Goal: Task Accomplishment & Management: Complete application form

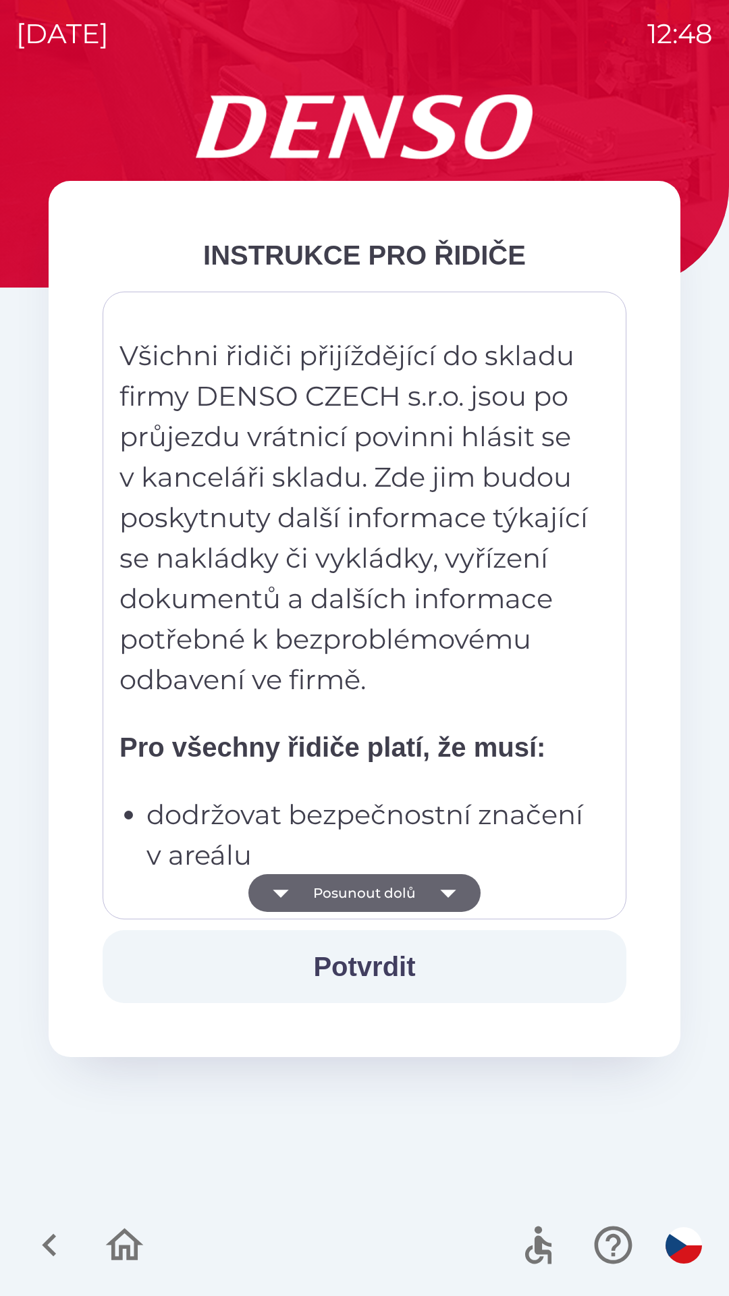
click at [449, 896] on icon "button" at bounding box center [448, 893] width 38 height 38
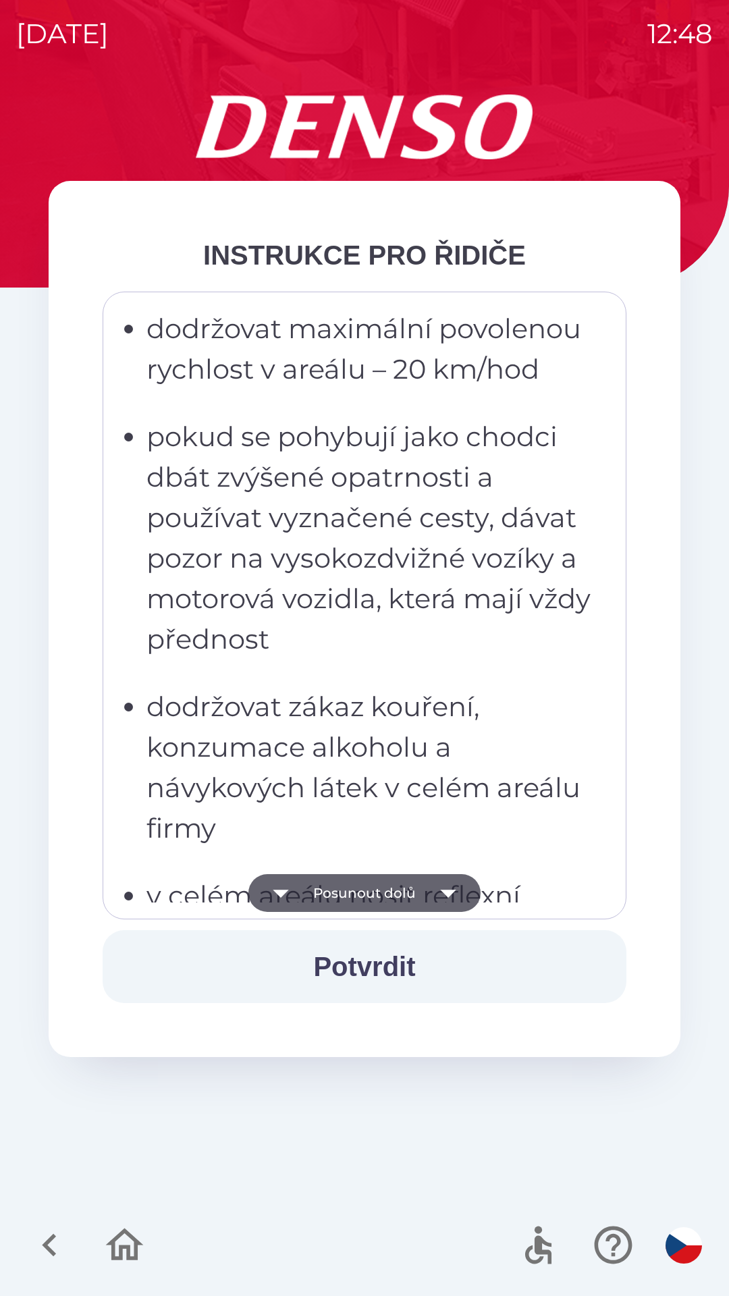
click at [453, 892] on icon "button" at bounding box center [448, 893] width 38 height 38
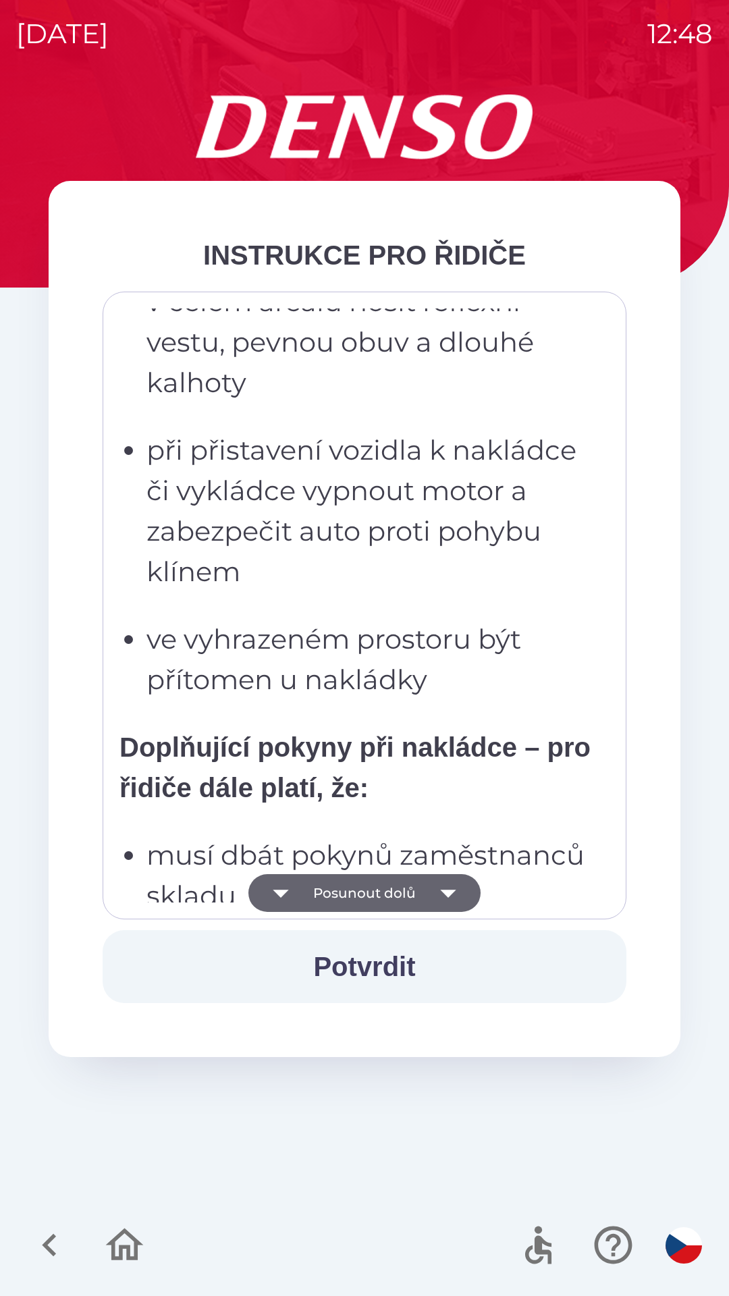
click at [446, 892] on icon "button" at bounding box center [448, 893] width 16 height 8
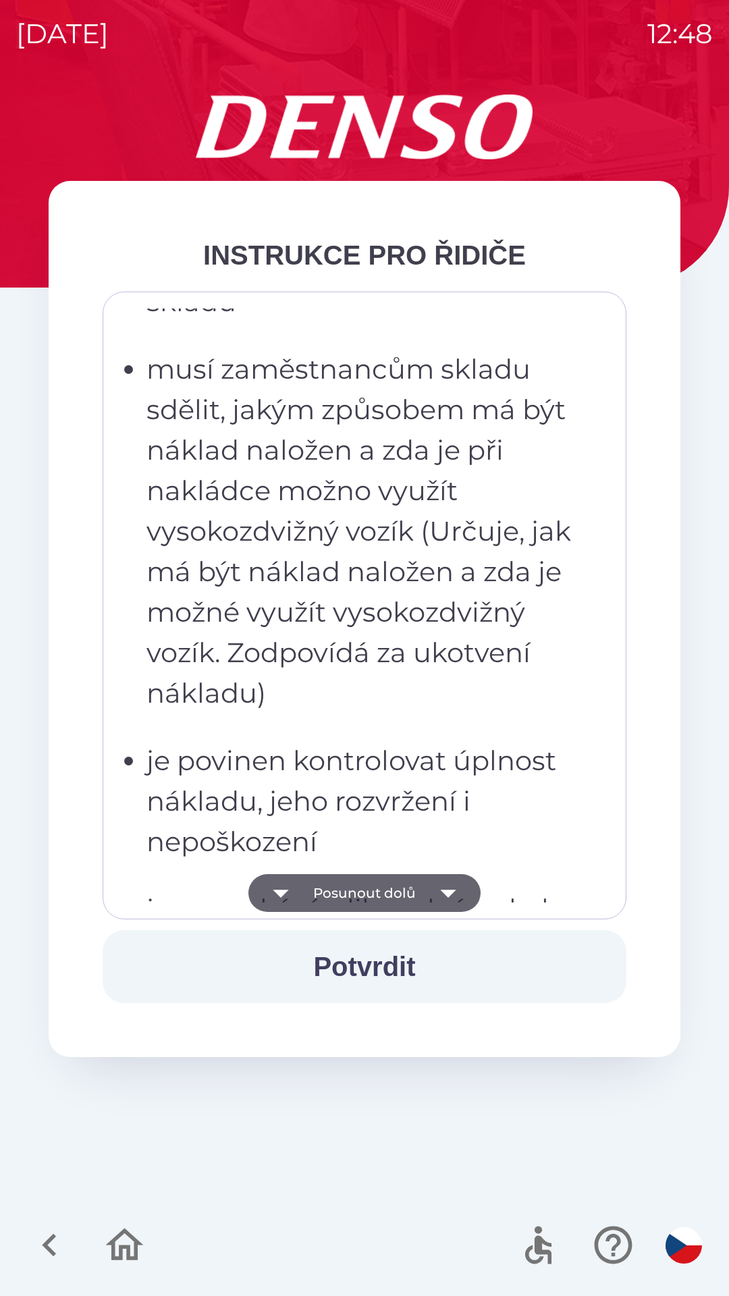
click at [445, 896] on icon "button" at bounding box center [448, 893] width 38 height 38
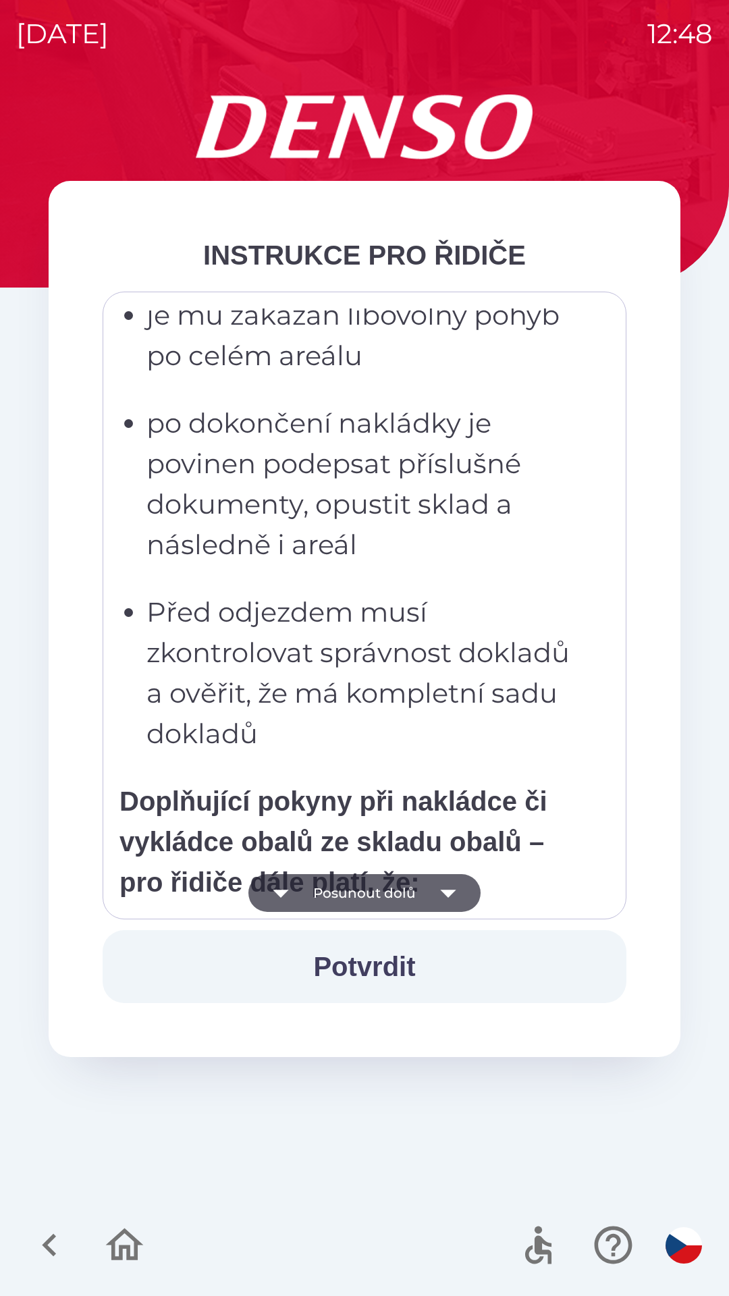
click at [442, 895] on icon "button" at bounding box center [448, 893] width 38 height 38
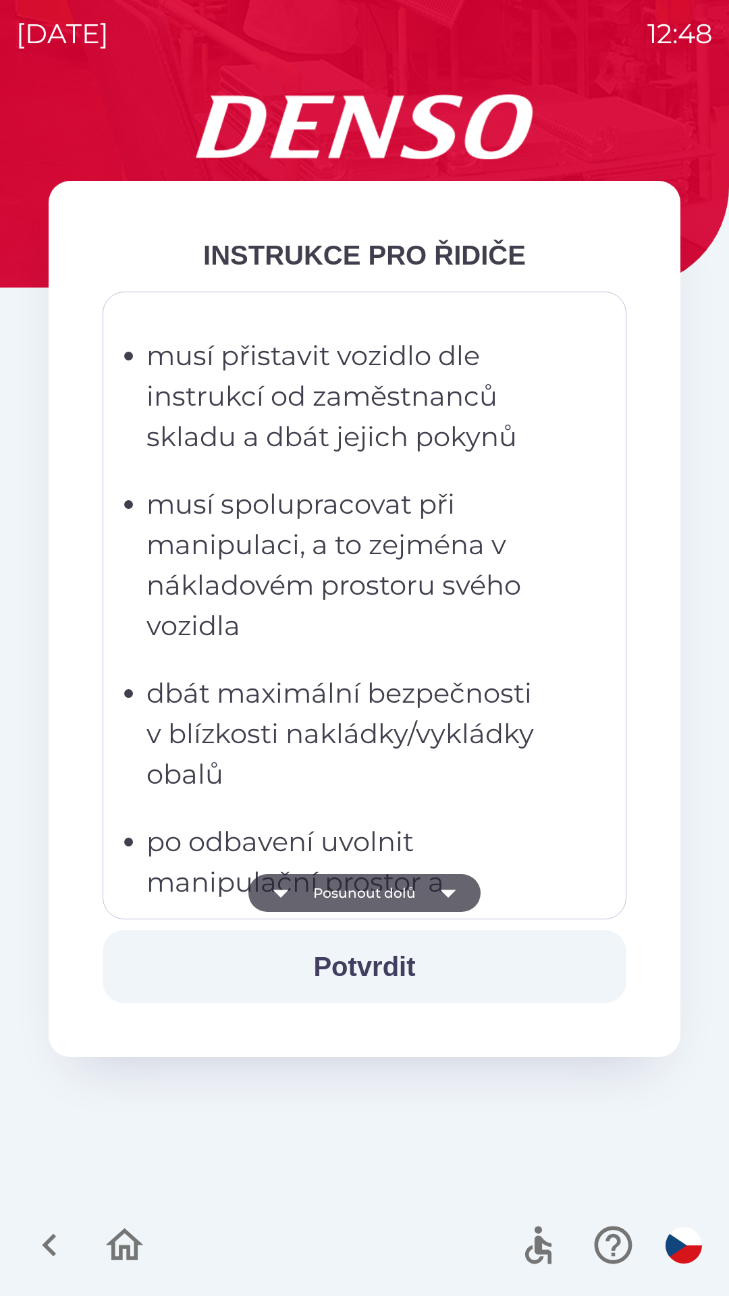
click at [439, 892] on icon "button" at bounding box center [448, 893] width 38 height 38
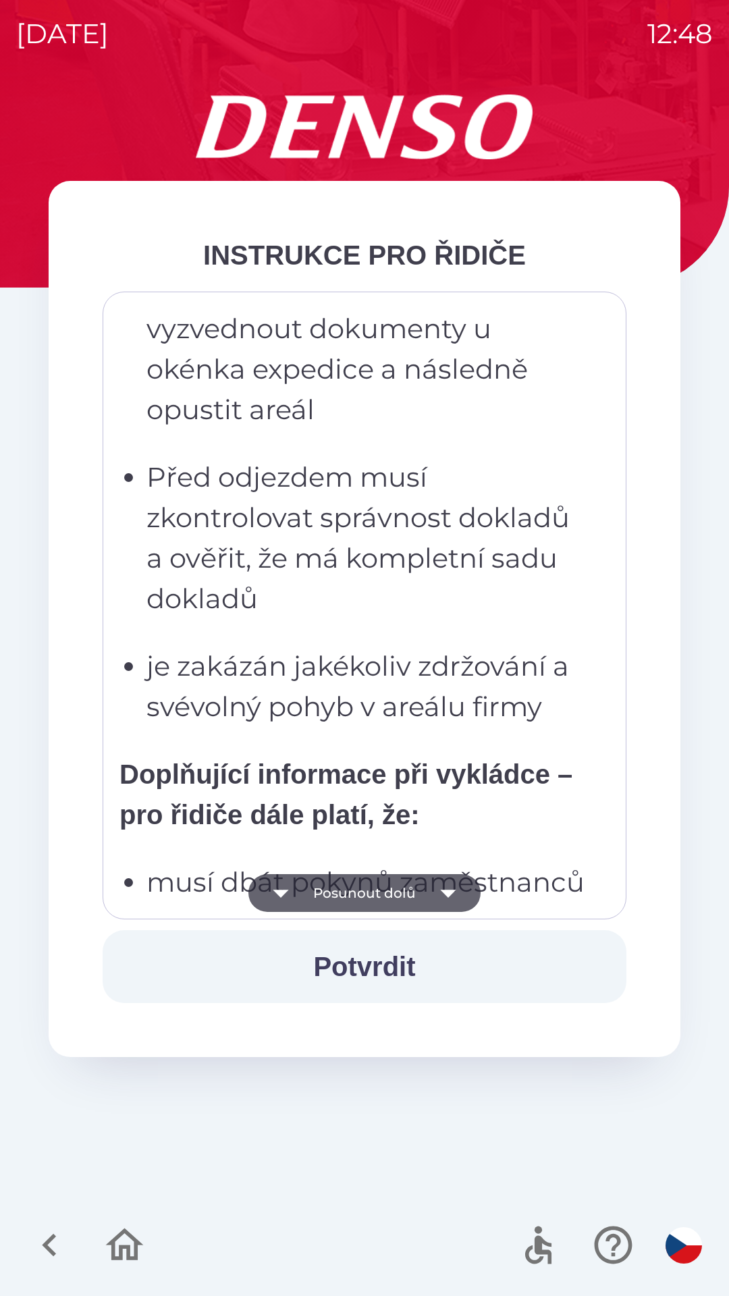
click at [437, 893] on icon "button" at bounding box center [448, 893] width 38 height 38
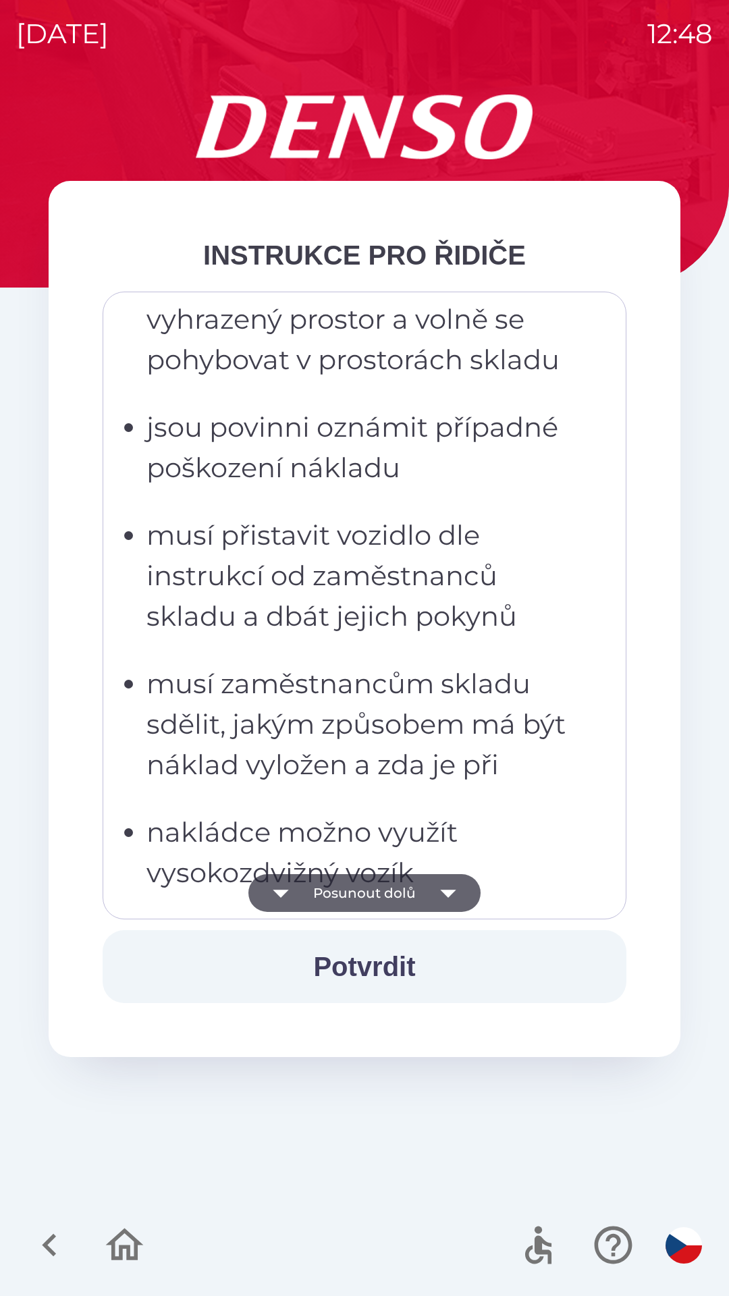
click at [435, 895] on icon "button" at bounding box center [448, 893] width 38 height 38
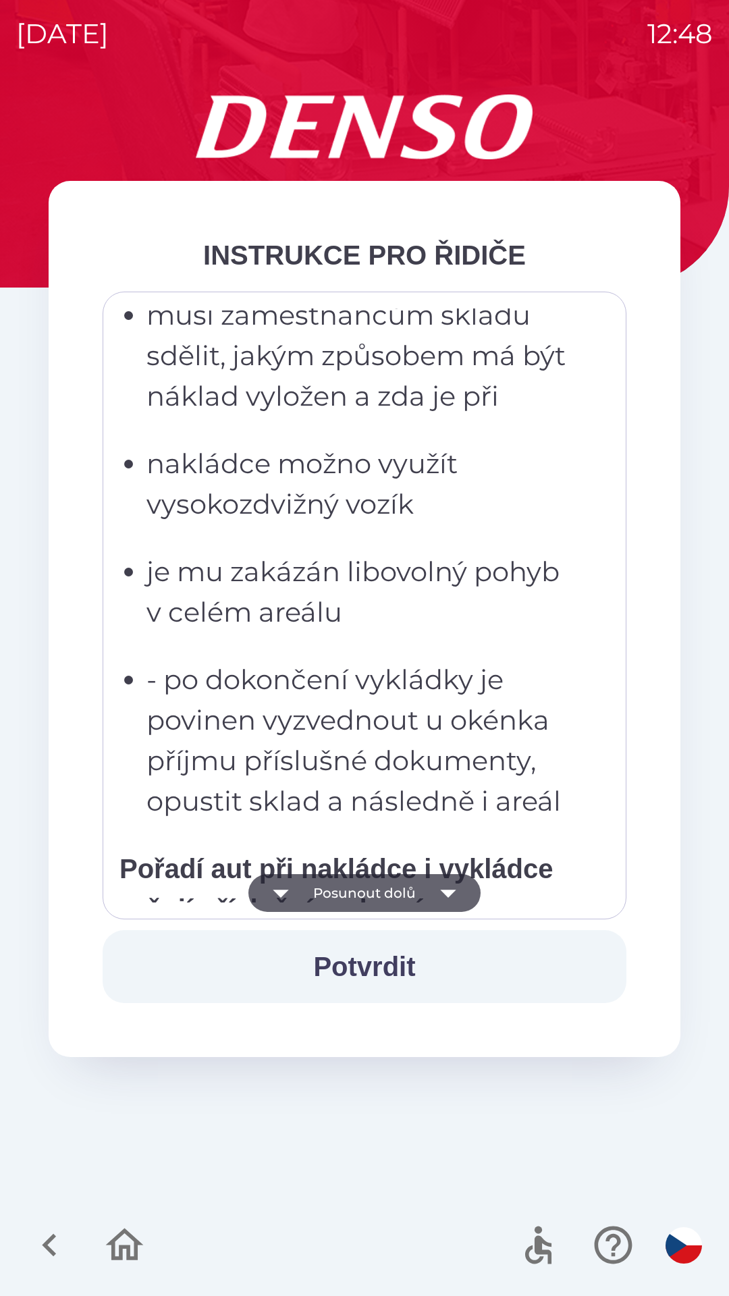
click at [436, 897] on icon "button" at bounding box center [448, 893] width 38 height 38
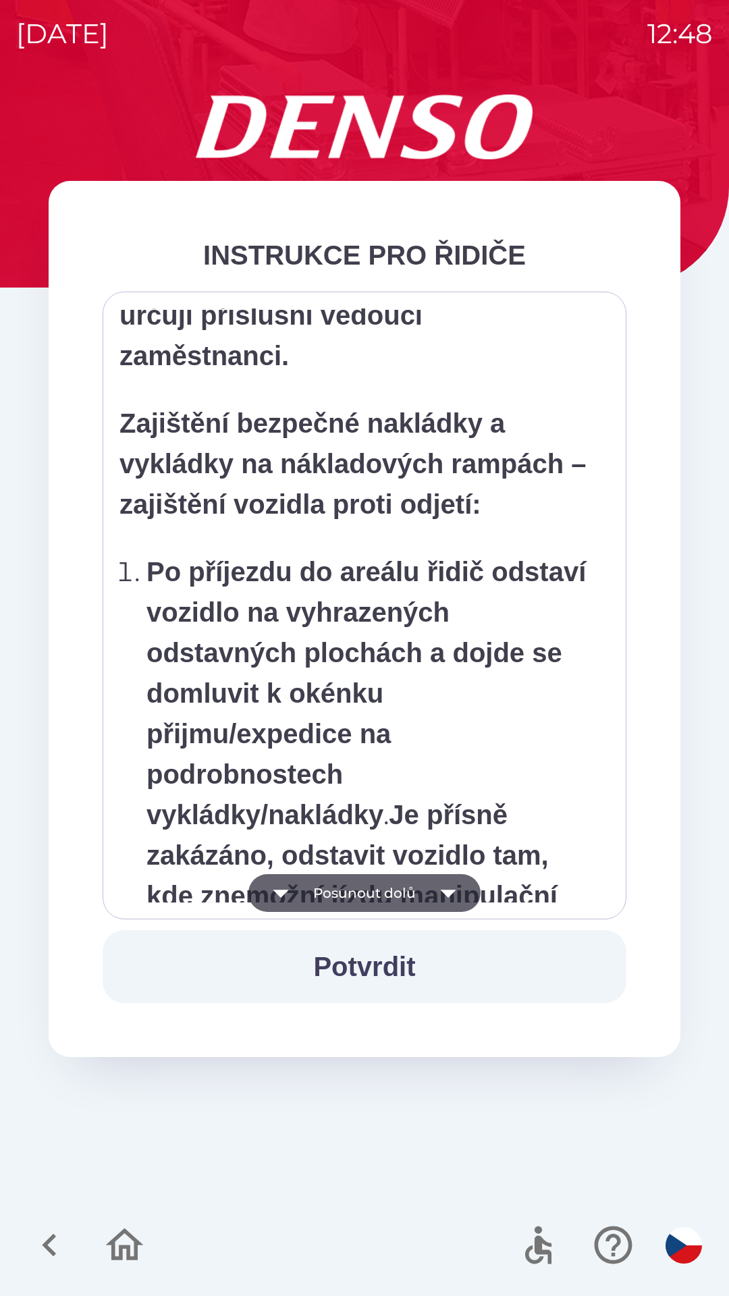
click at [437, 895] on icon "button" at bounding box center [448, 893] width 38 height 38
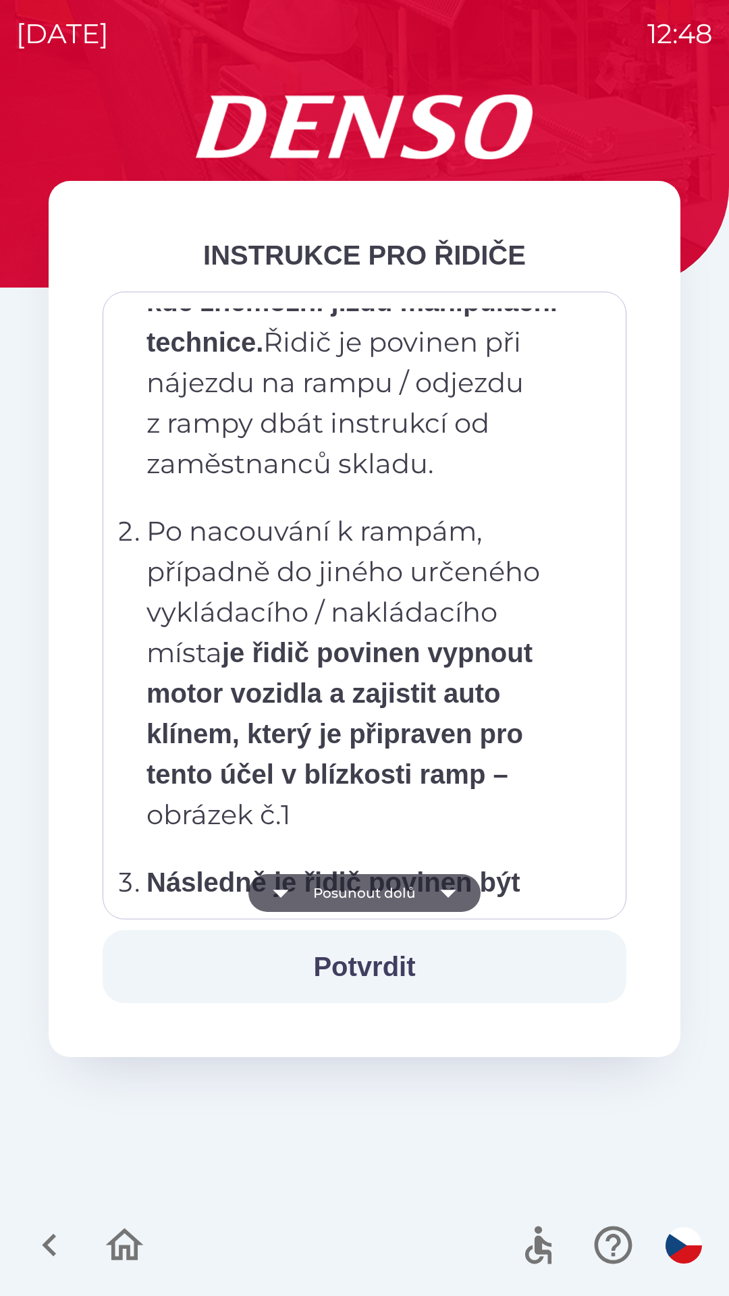
click at [401, 964] on button "Potvrdit" at bounding box center [365, 966] width 524 height 73
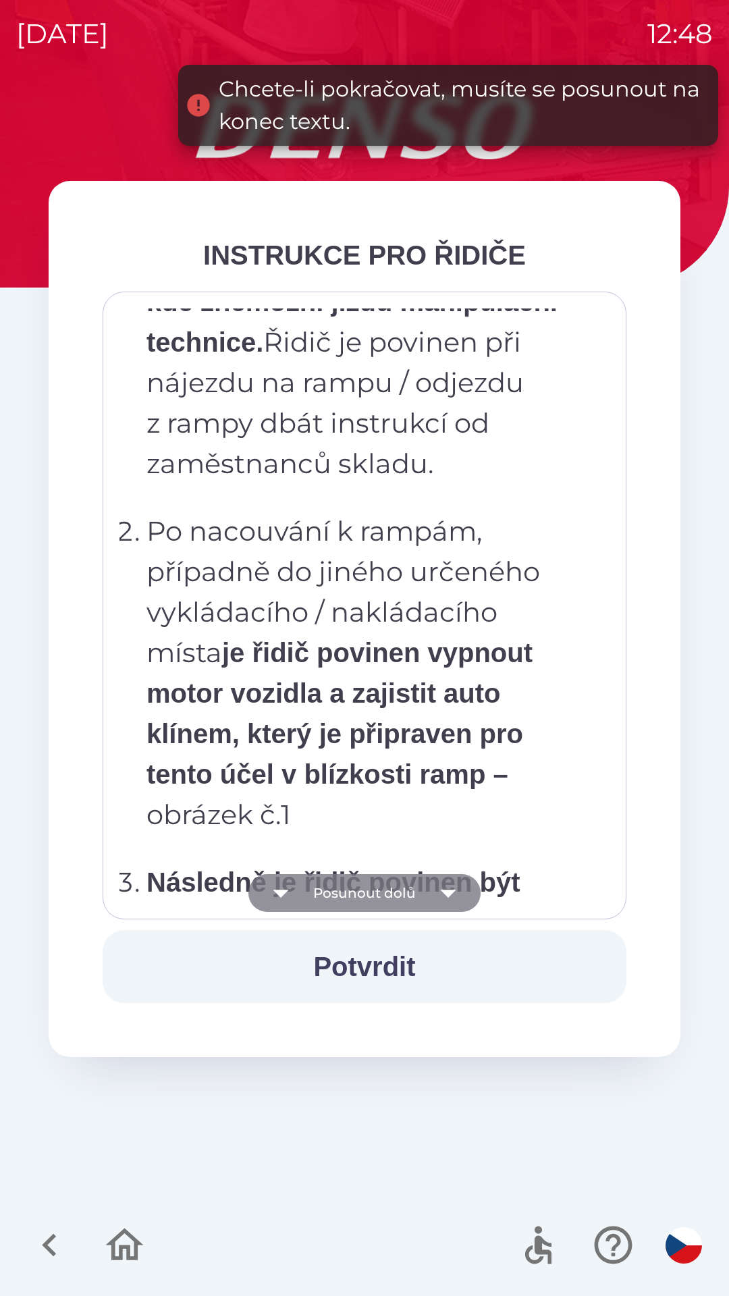
click at [445, 894] on icon "button" at bounding box center [448, 893] width 16 height 8
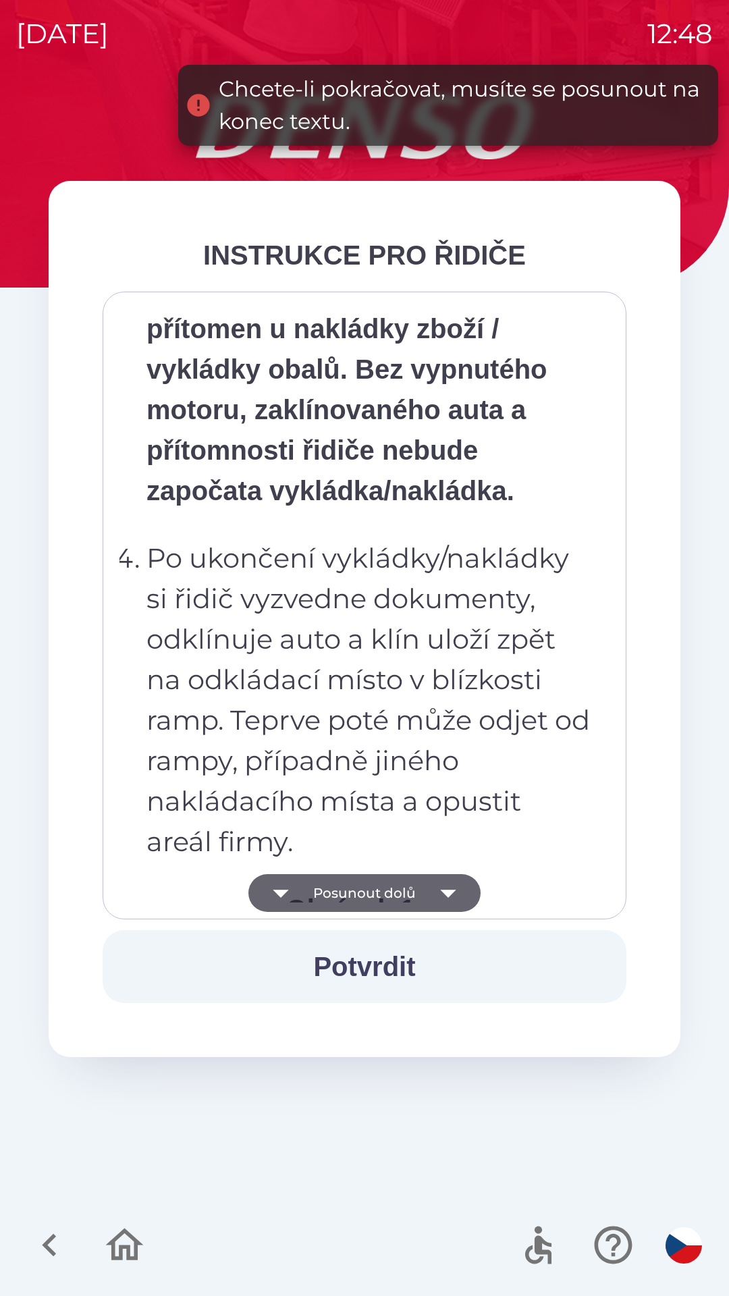
click at [442, 890] on icon "button" at bounding box center [448, 893] width 16 height 8
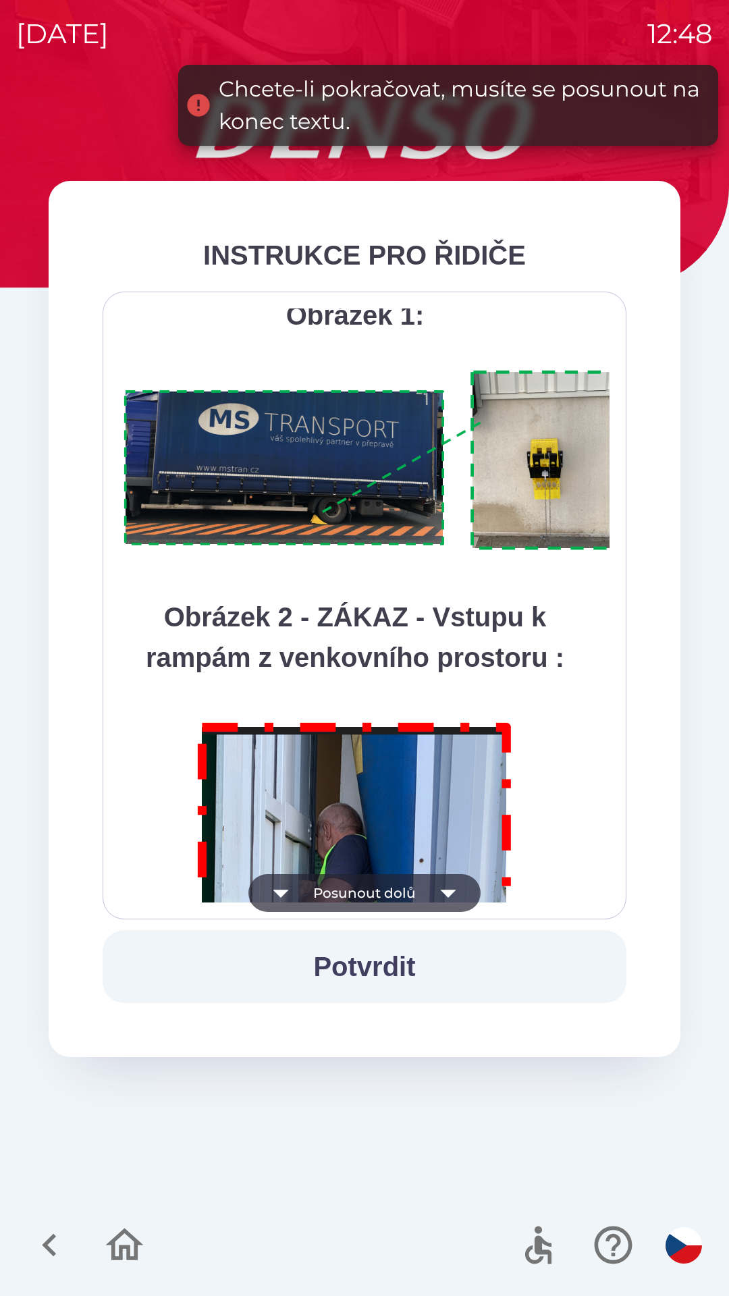
click at [447, 890] on icon "button" at bounding box center [448, 893] width 16 height 8
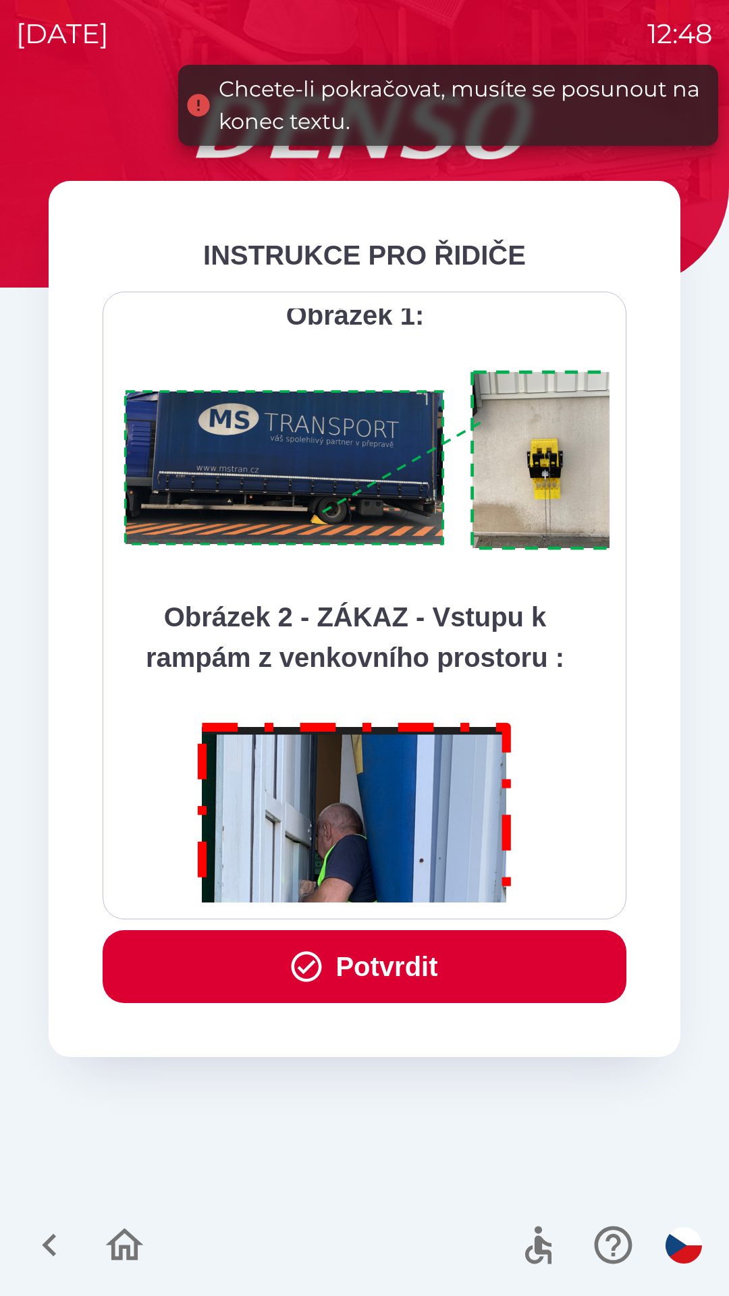
scroll to position [7583, 0]
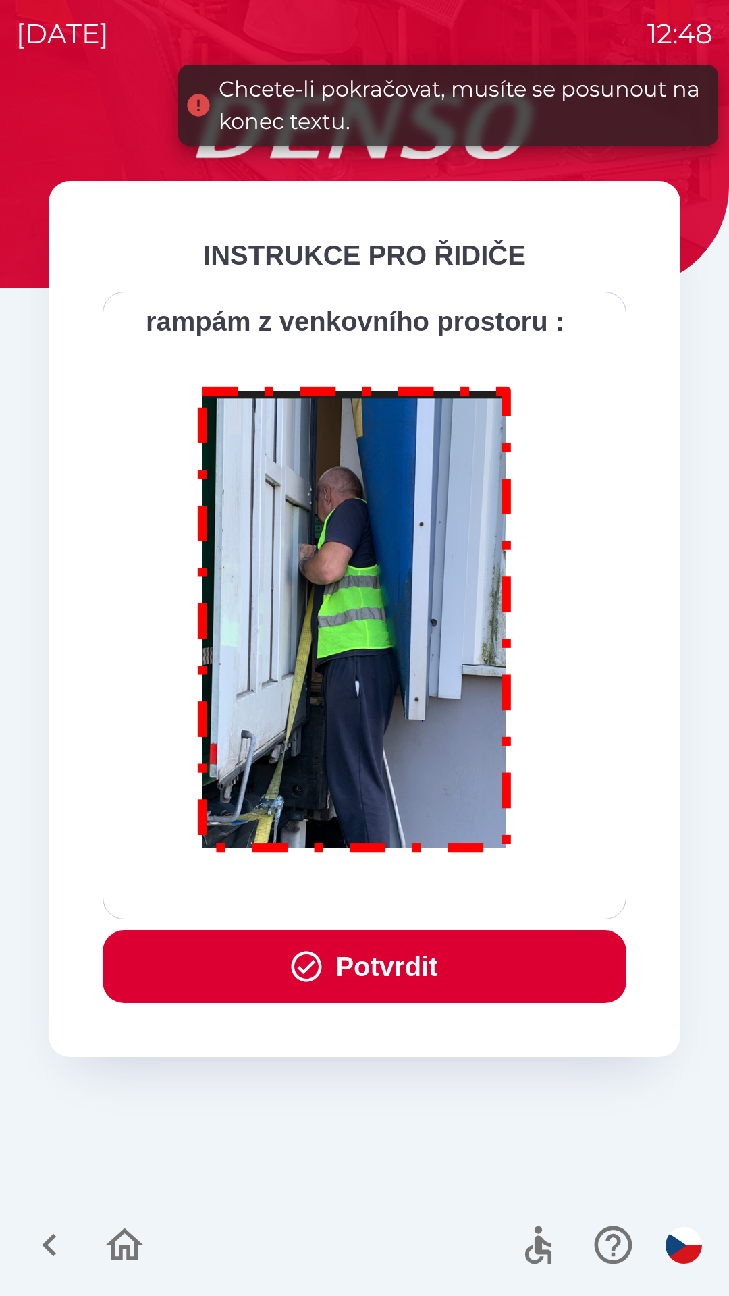
click at [452, 894] on div "Všichni řidiči přijíždějící do skladu firmy DENSO CZECH s.r.o. jsou po průjezdu…" at bounding box center [364, 605] width 490 height 594
click at [407, 970] on button "Potvrdit" at bounding box center [365, 966] width 524 height 73
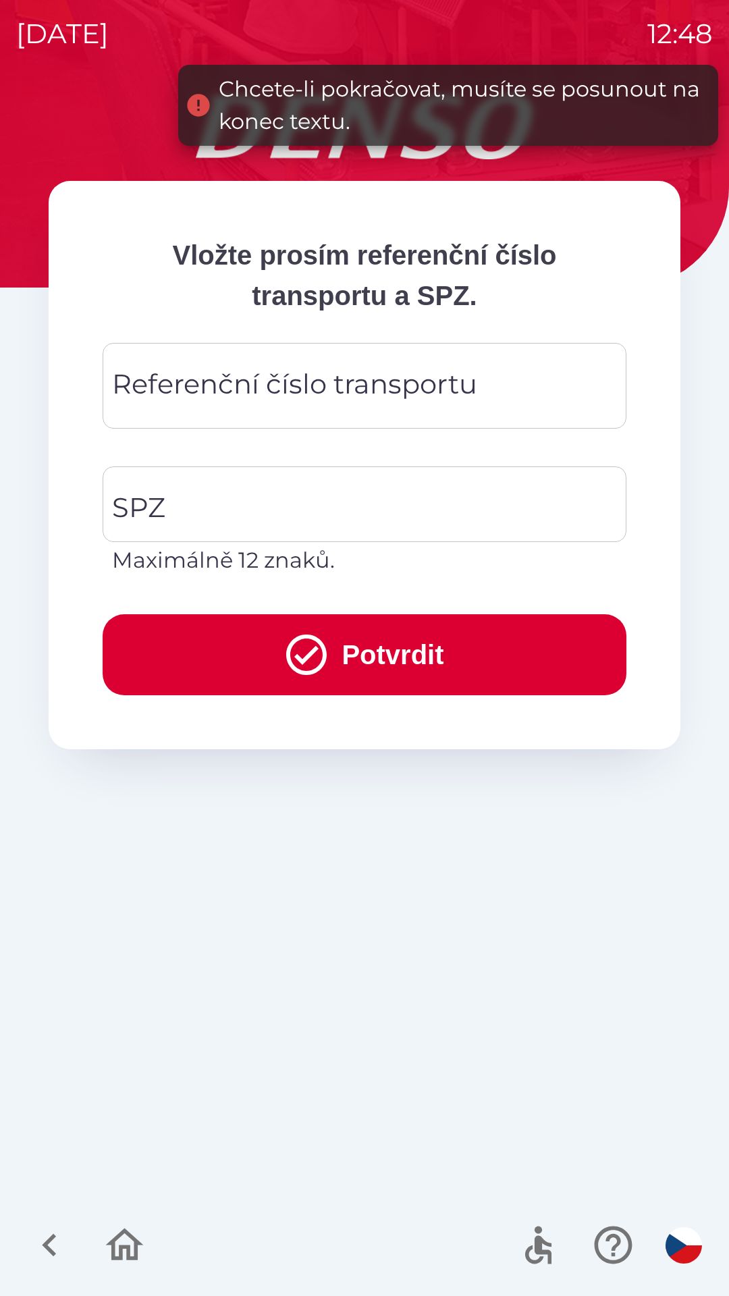
click at [272, 399] on div "Referenční číslo transportu Referenční číslo transportu" at bounding box center [365, 386] width 524 height 86
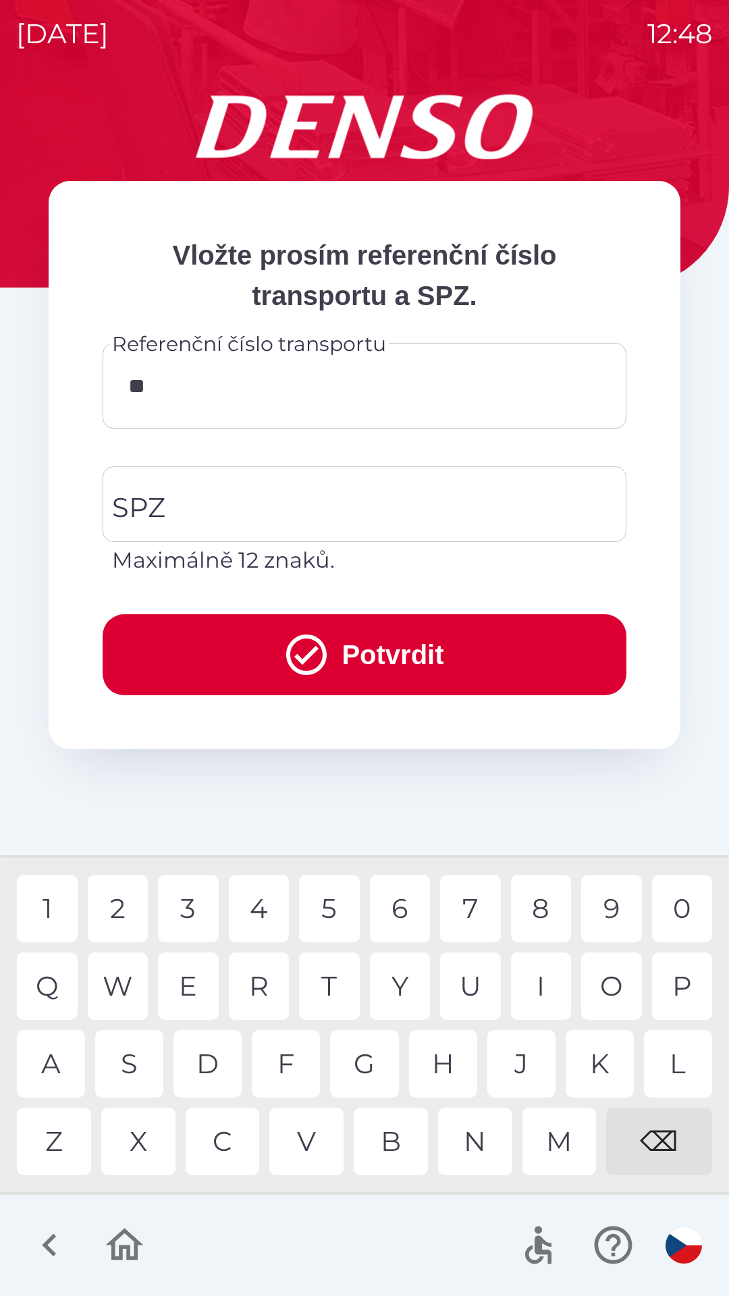
click at [598, 900] on div "9" at bounding box center [611, 907] width 61 height 67
click at [676, 909] on div "0" at bounding box center [682, 907] width 61 height 67
type input "********"
click at [198, 507] on input "SPZ" at bounding box center [354, 503] width 491 height 63
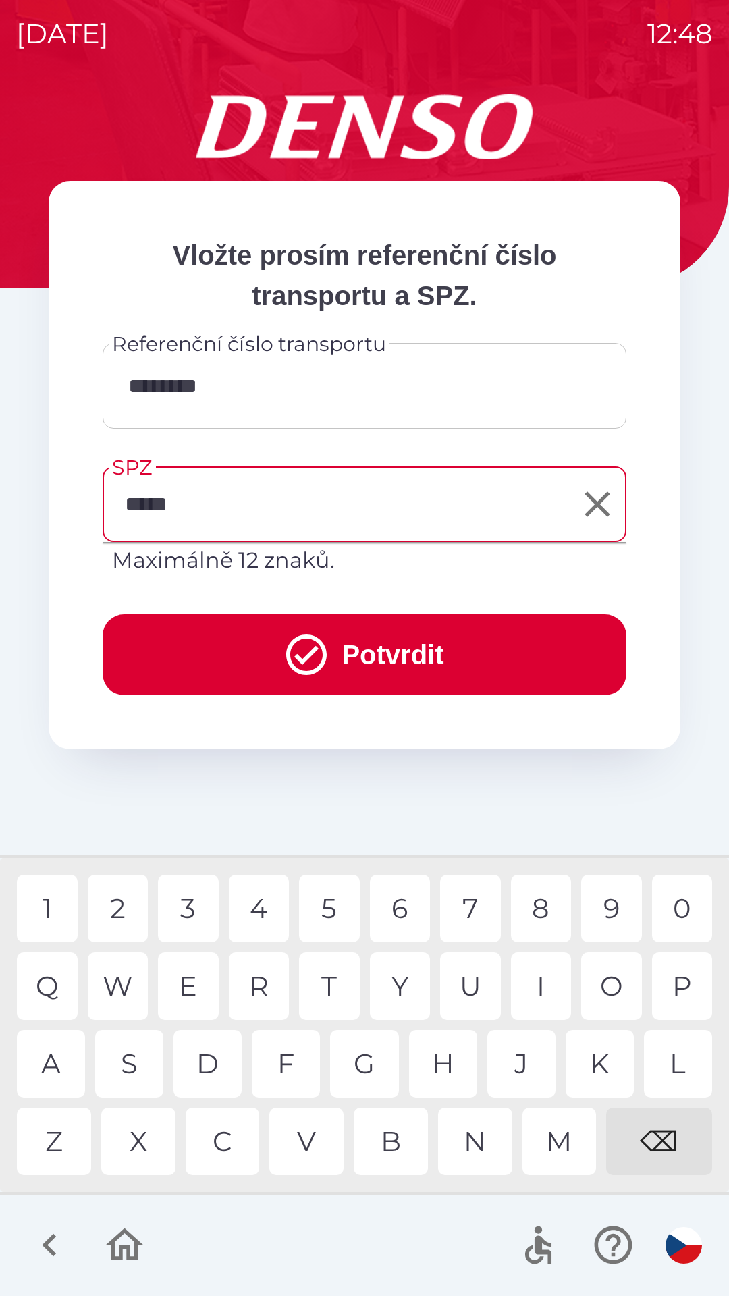
click at [123, 907] on div "2" at bounding box center [118, 907] width 61 height 67
type input "*******"
click at [366, 665] on button "Potvrdit" at bounding box center [365, 654] width 524 height 81
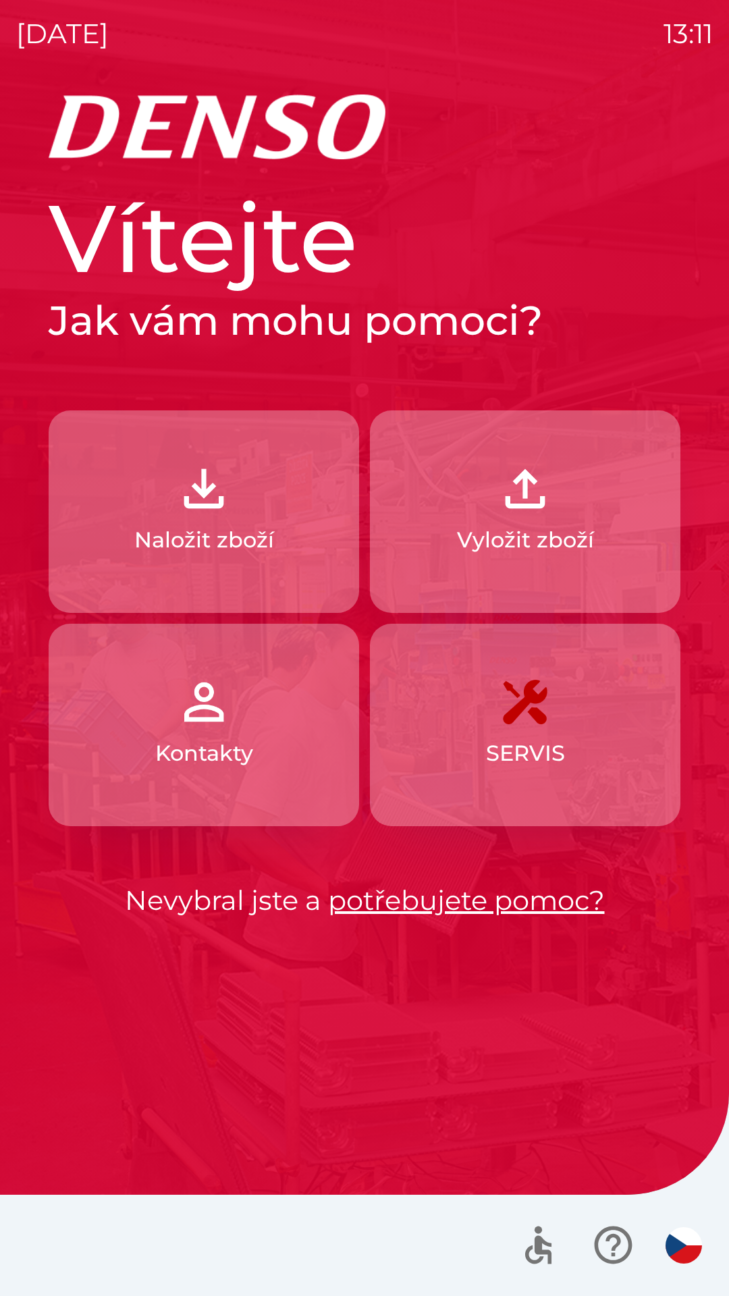
click at [267, 508] on button "Naložit zboží" at bounding box center [204, 511] width 310 height 202
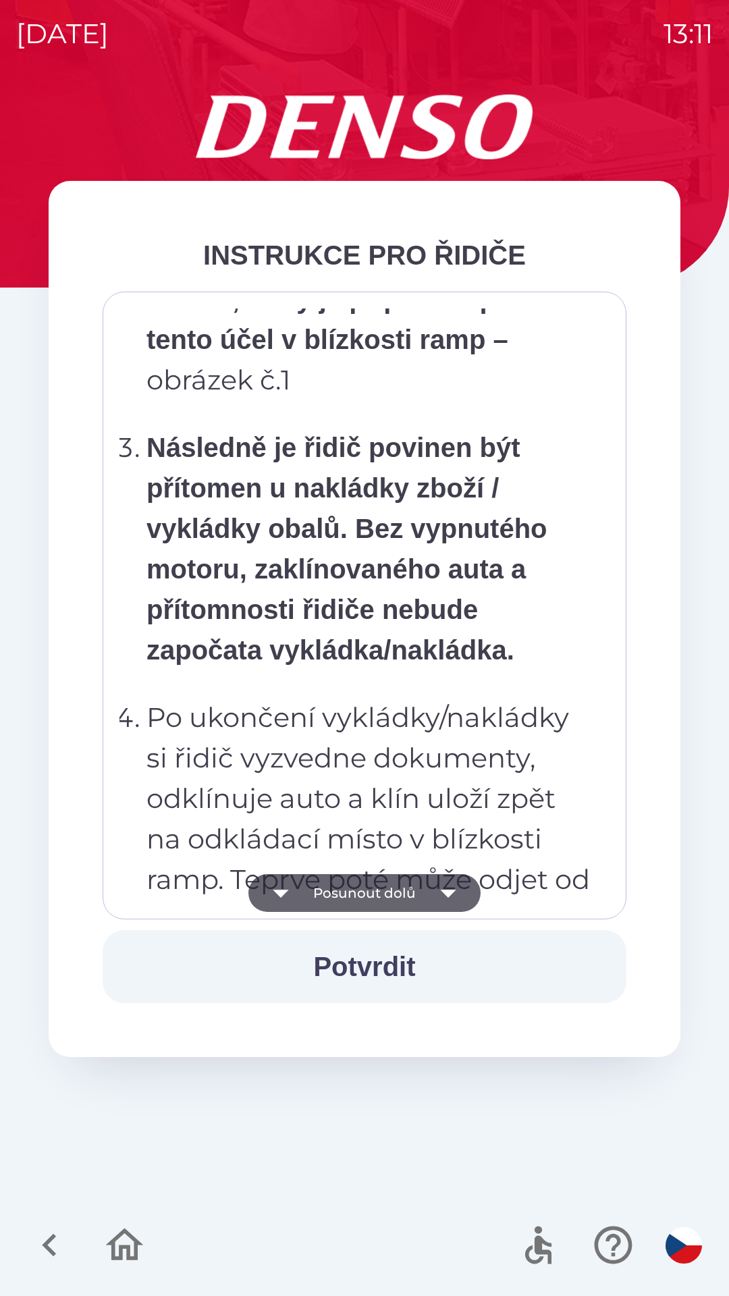
scroll to position [7583, 0]
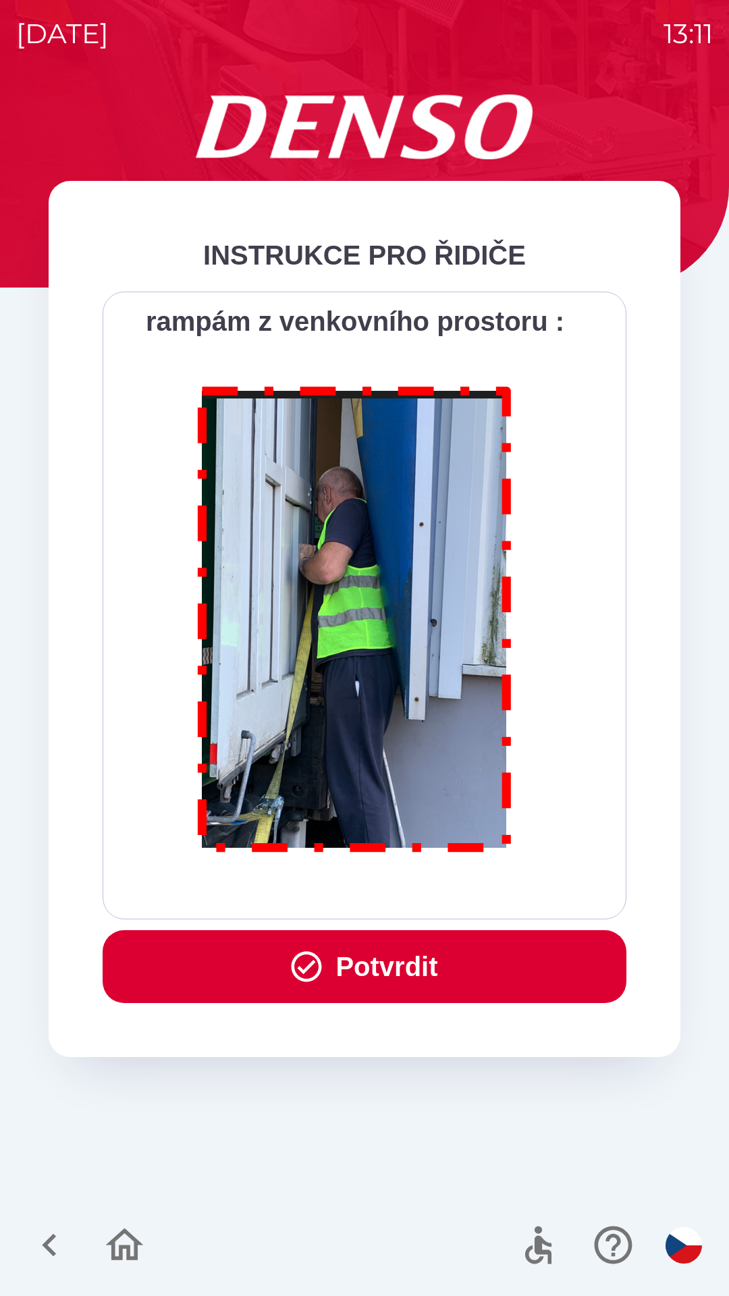
click at [414, 964] on button "Potvrdit" at bounding box center [365, 966] width 524 height 73
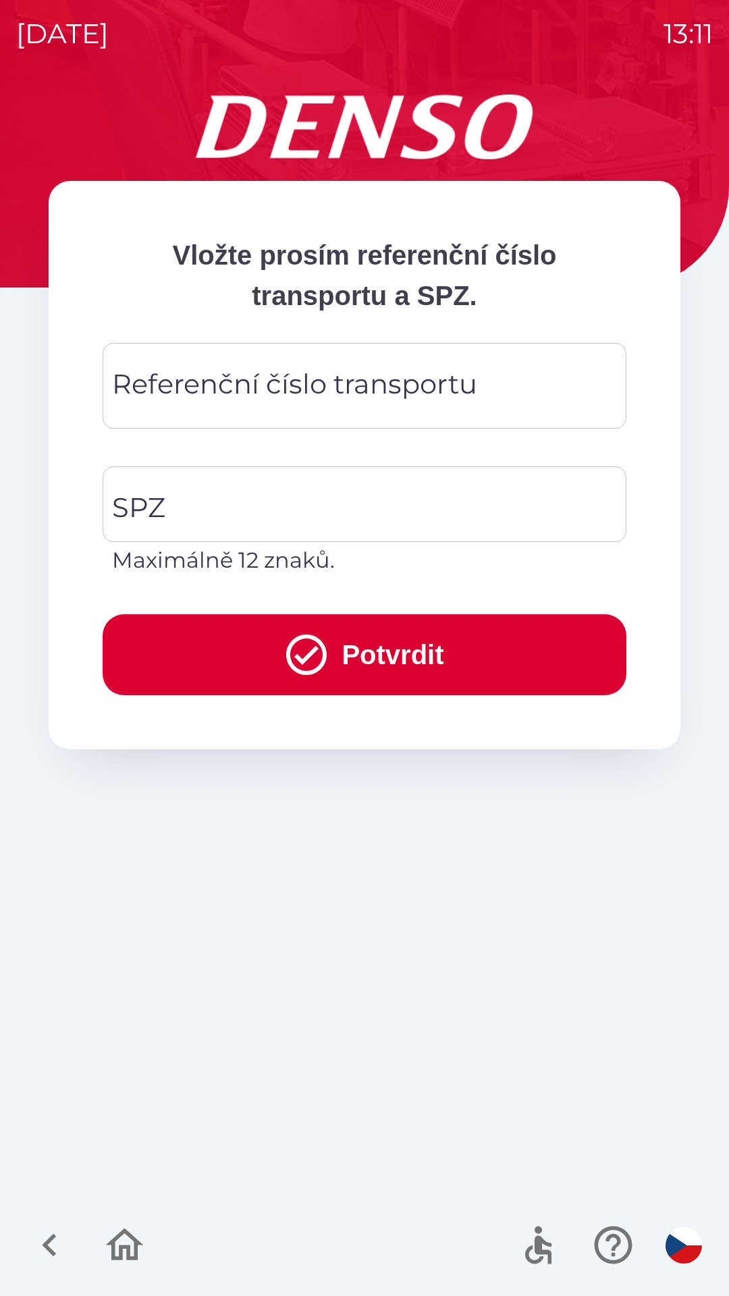
click at [227, 377] on div "Referenční číslo transportu Referenční číslo transportu" at bounding box center [365, 386] width 524 height 86
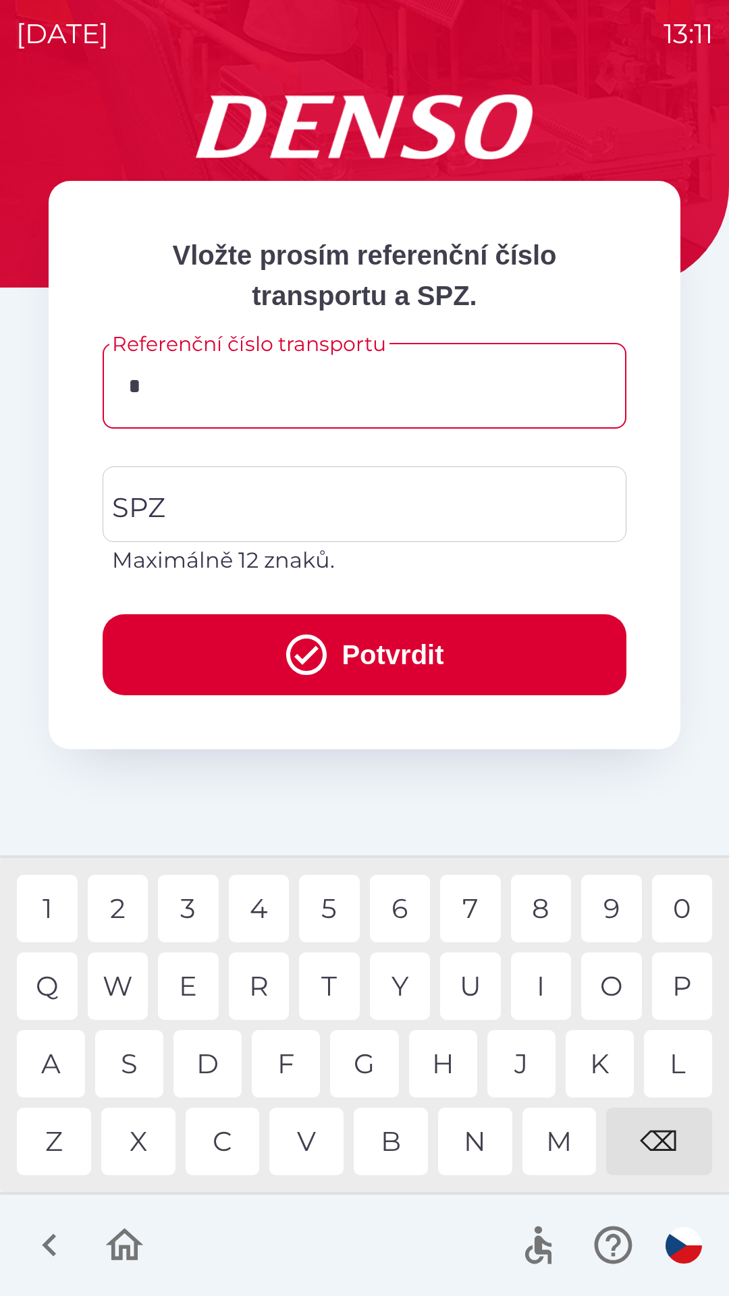
click at [196, 898] on div "3" at bounding box center [188, 907] width 61 height 67
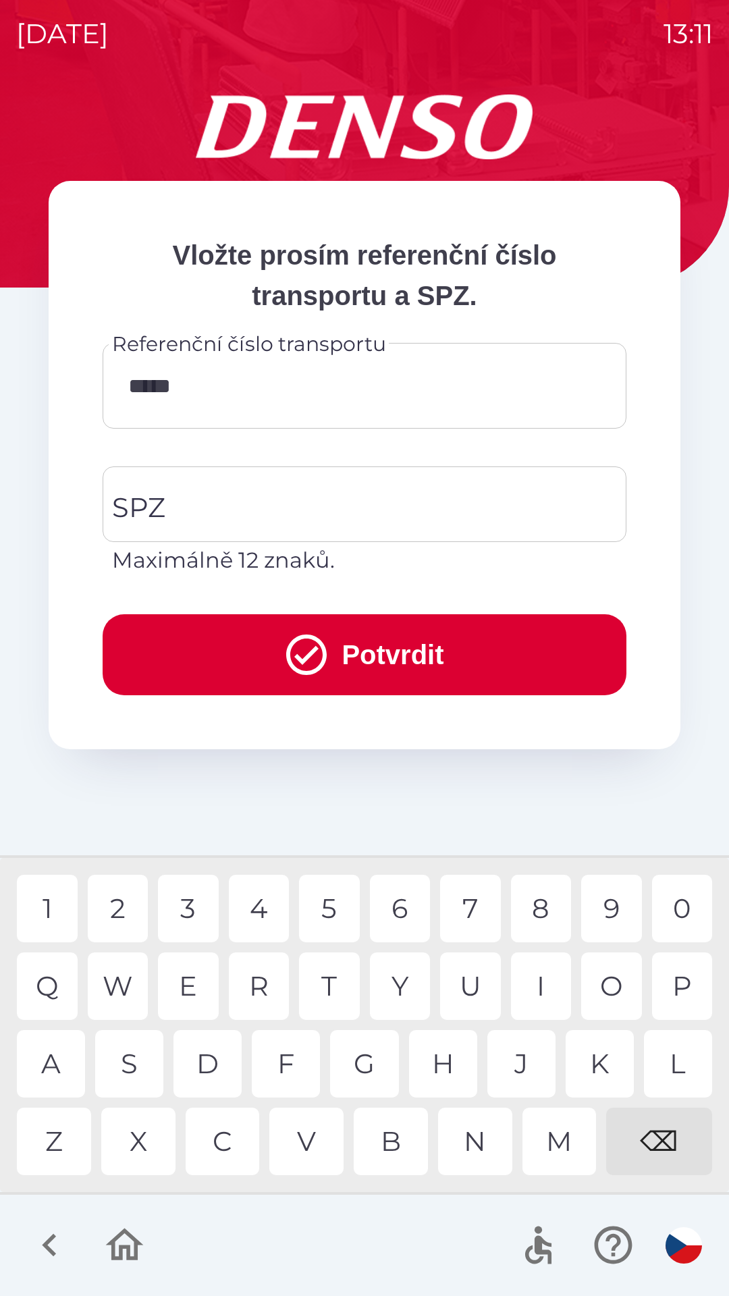
type input "******"
click at [289, 498] on input "SPZ" at bounding box center [354, 503] width 491 height 63
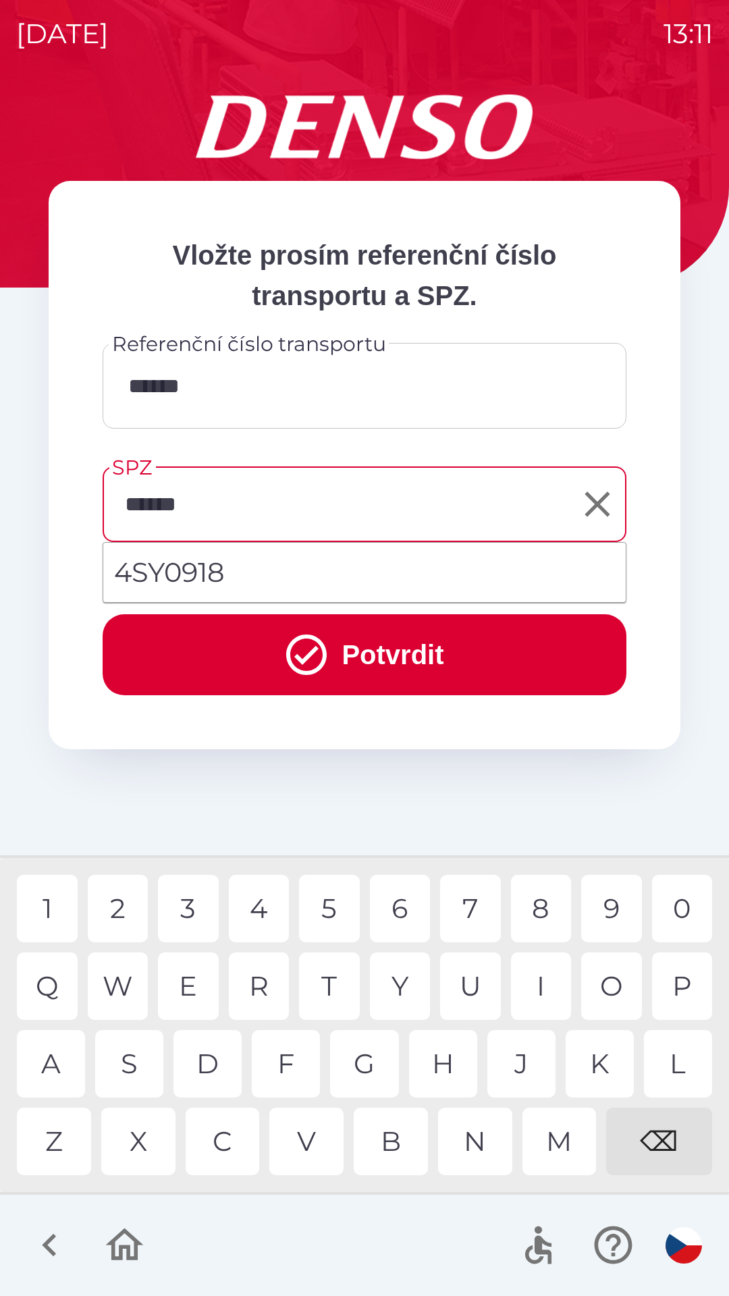
type input "*******"
click at [429, 649] on button "Potvrdit" at bounding box center [365, 654] width 524 height 81
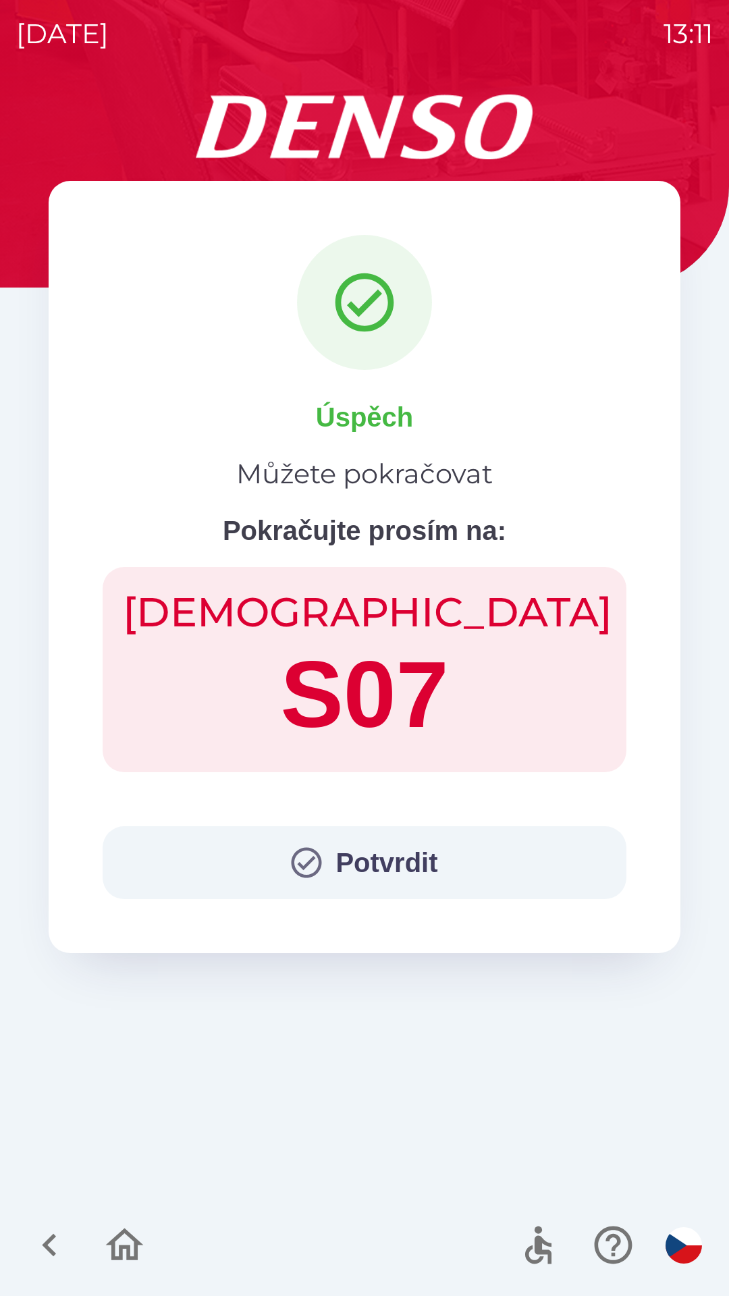
click at [381, 872] on button "Potvrdit" at bounding box center [365, 862] width 524 height 73
